Goal: Transaction & Acquisition: Purchase product/service

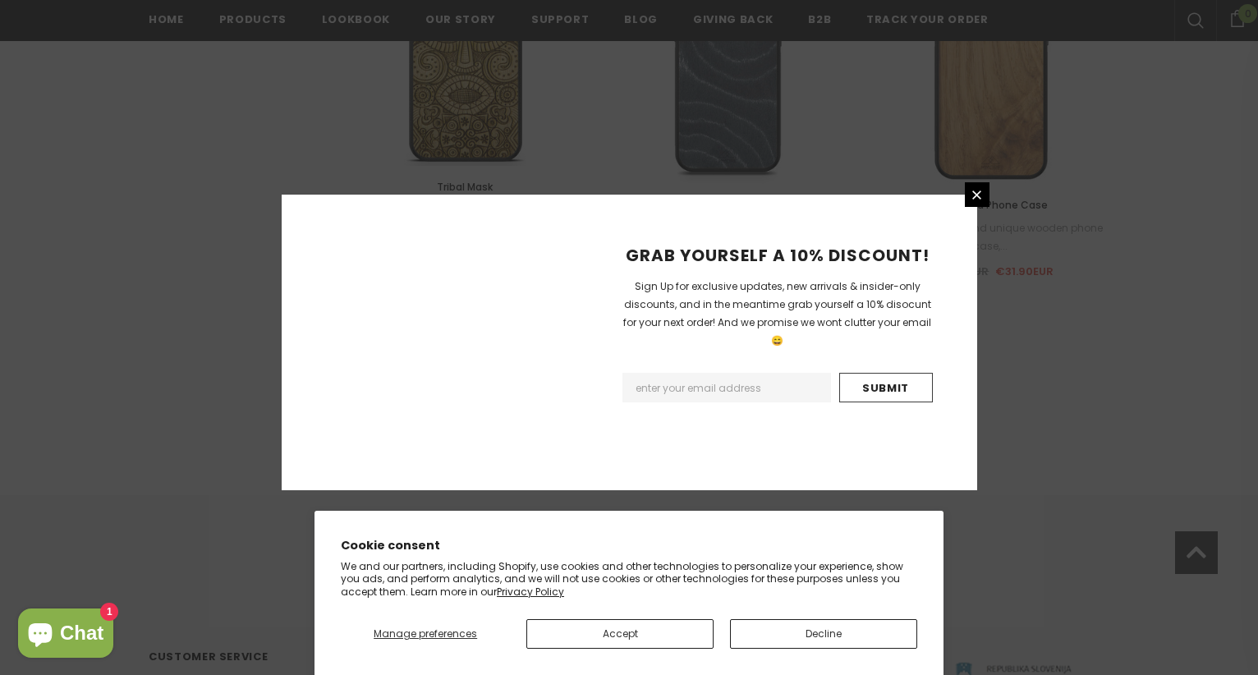
scroll to position [1921, 0]
